Goal: Find specific page/section: Find specific page/section

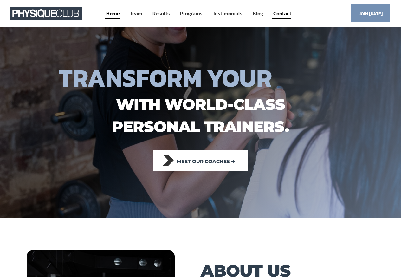
click at [280, 13] on link "Contact" at bounding box center [282, 14] width 19 height 12
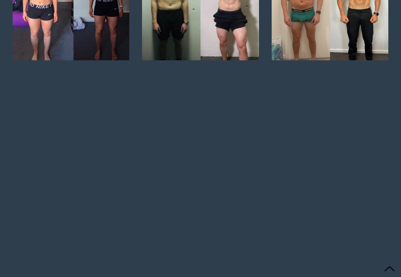
scroll to position [1788, 0]
